Goal: Check status: Check status

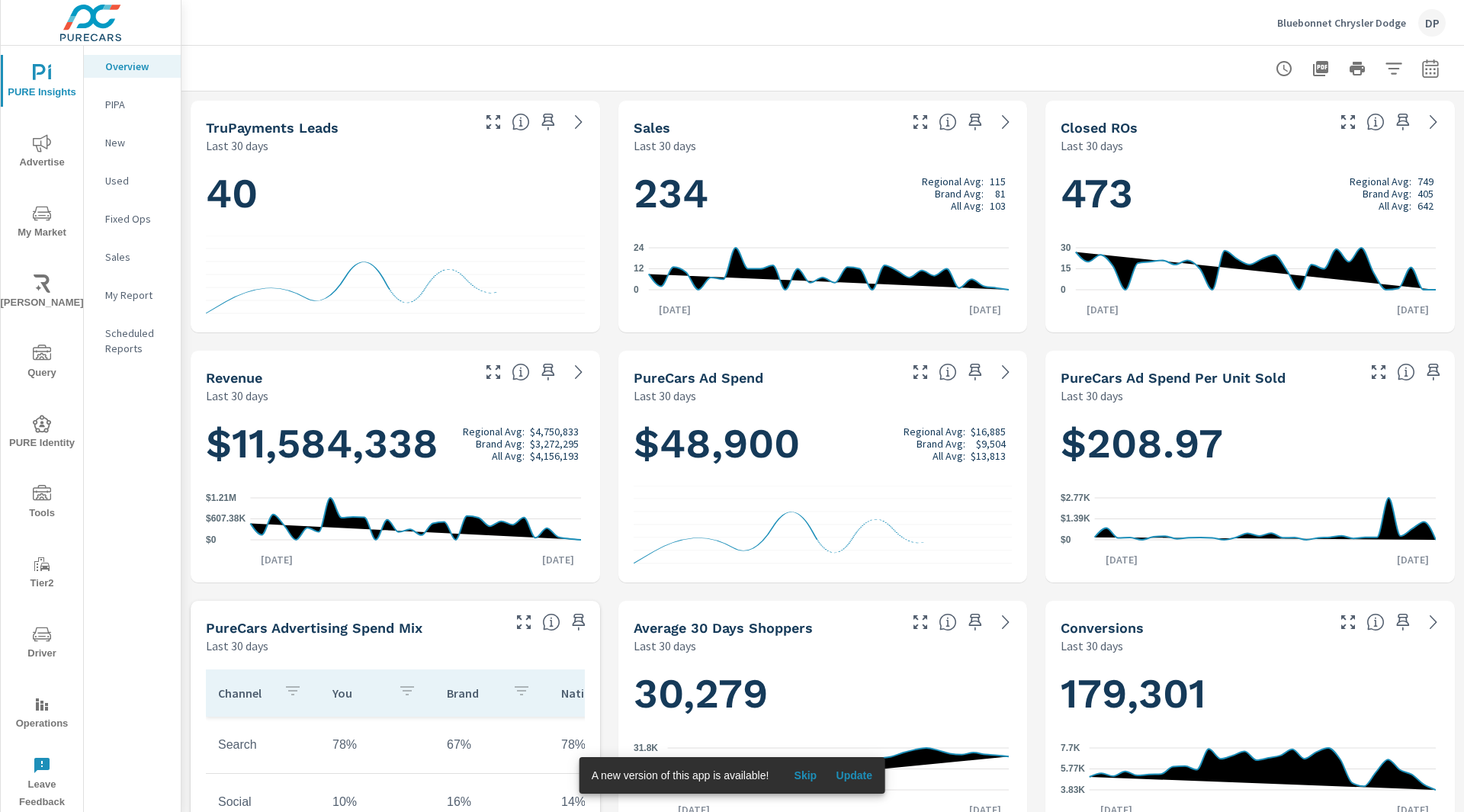
scroll to position [1, 0]
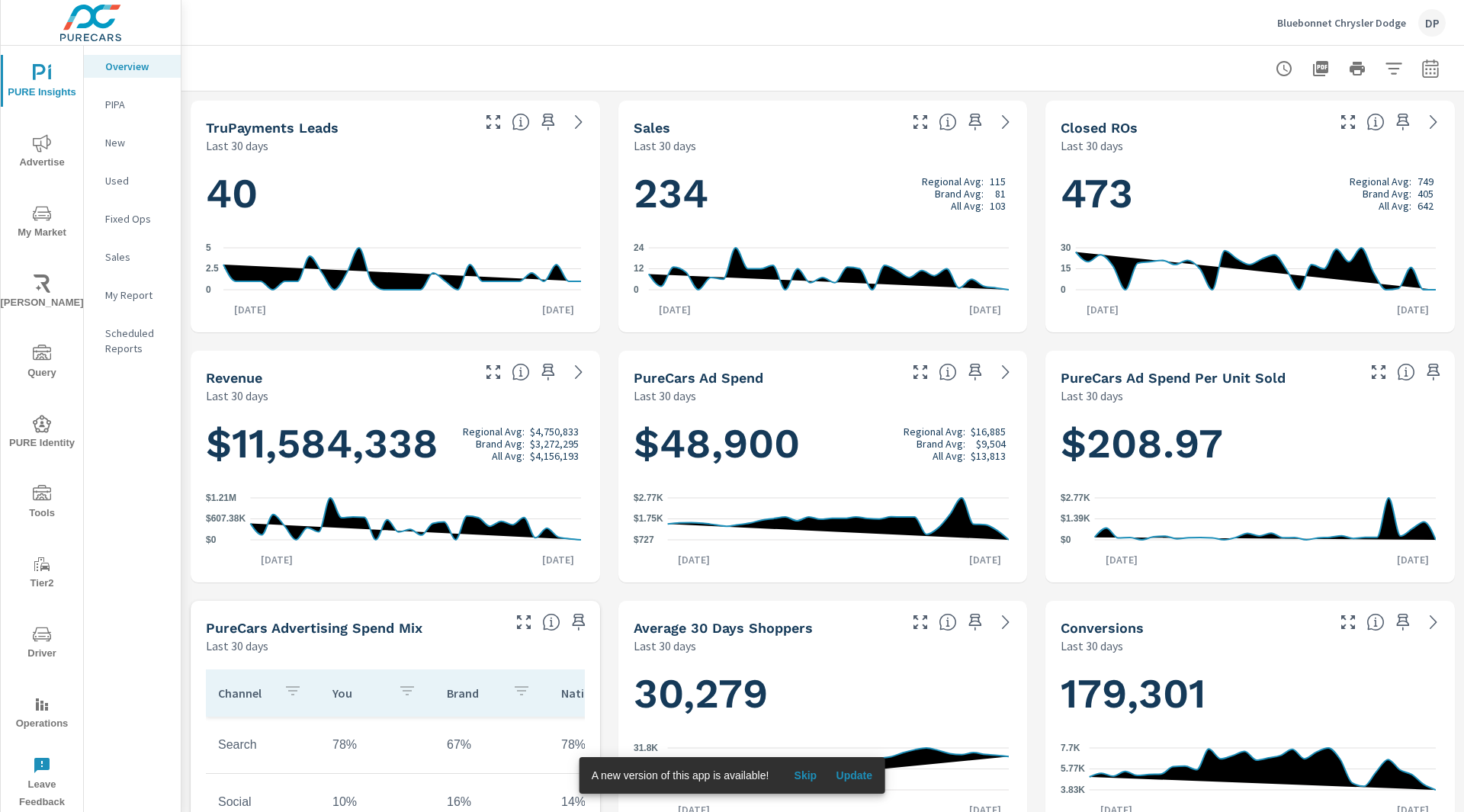
click at [857, 774] on span "Update" at bounding box center [854, 775] width 37 height 14
